Goal: Task Accomplishment & Management: Use online tool/utility

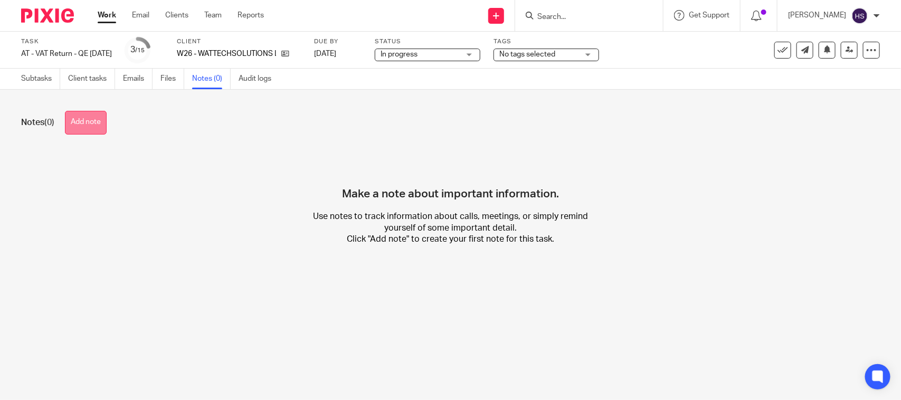
click at [99, 127] on button "Add note" at bounding box center [86, 123] width 42 height 24
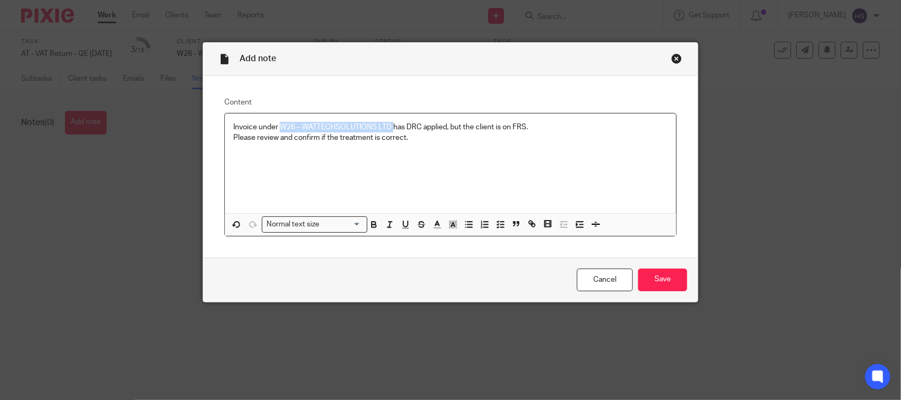
drag, startPoint x: 275, startPoint y: 125, endPoint x: 388, endPoint y: 117, distance: 113.2
click at [388, 117] on div "Invoice under W26 – WATTECHSOLUTIONS LTD has DRC applied, but the client is on …" at bounding box center [450, 163] width 451 height 100
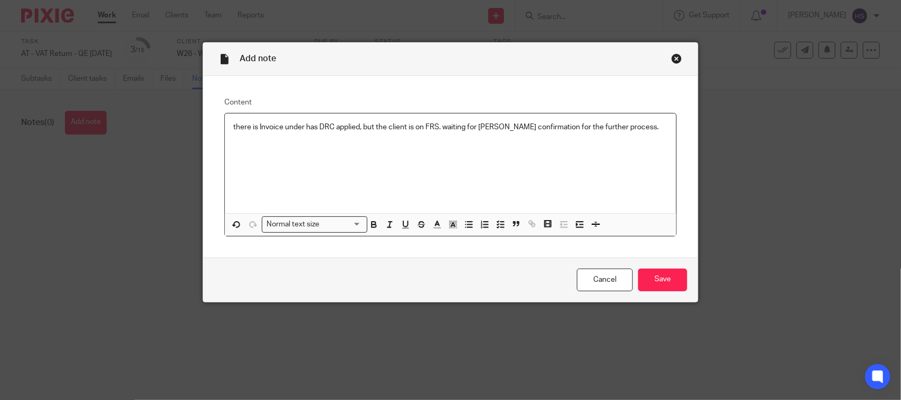
click at [306, 127] on p "there is Invoice under has DRC applied, but the client is on FRS. waiting for […" at bounding box center [450, 127] width 434 height 11
click at [328, 126] on p "there is Invoice under the DRC applied, but the client is on FRS. waiting for […" at bounding box center [450, 127] width 434 height 11
click at [668, 267] on div "Cancel Save" at bounding box center [450, 279] width 494 height 44
click at [658, 275] on input "Save" at bounding box center [662, 280] width 49 height 23
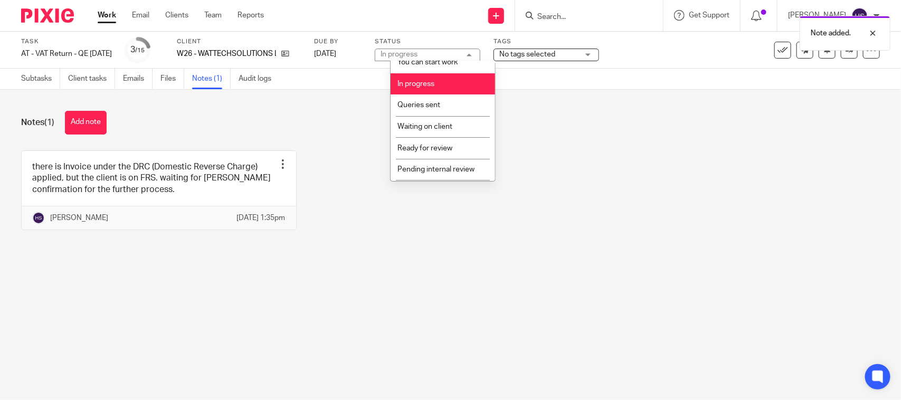
scroll to position [50, 0]
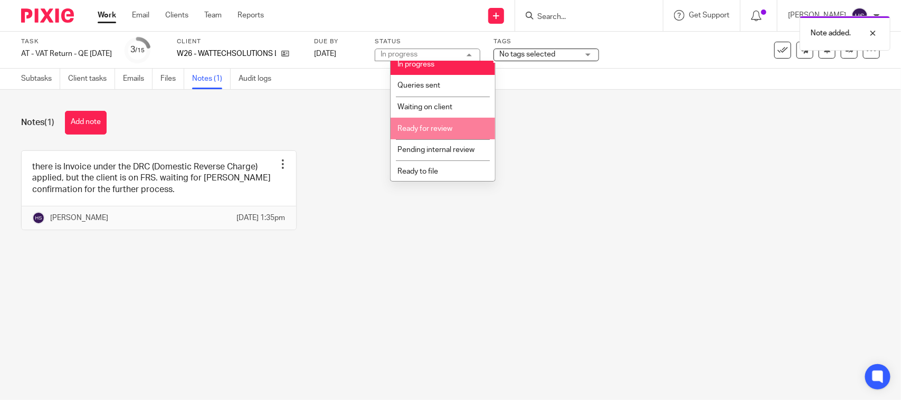
click at [452, 110] on li "Waiting on client" at bounding box center [442, 108] width 104 height 22
